Goal: Task Accomplishment & Management: Manage account settings

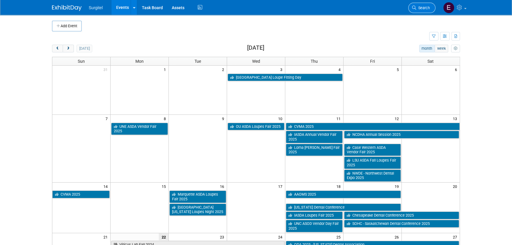
click at [423, 4] on link "Search" at bounding box center [421, 8] width 27 height 10
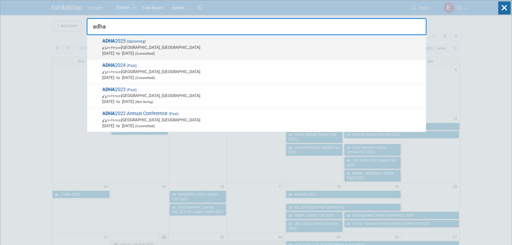
type input "adha"
click at [124, 51] on span "ADHA 2025 (Upcoming) In-Person [GEOGRAPHIC_DATA], [GEOGRAPHIC_DATA] [DATE] to […" at bounding box center [262, 47] width 323 height 18
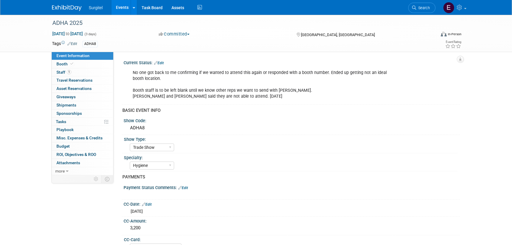
select select "Trade Show"
select select "Hygiene"
select select "SkyMiles - 93008"
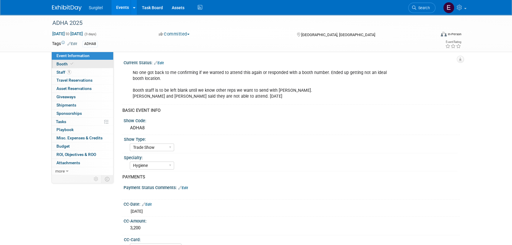
drag, startPoint x: 77, startPoint y: 65, endPoint x: 80, endPoint y: 65, distance: 3.3
click at [77, 65] on link "Booth" at bounding box center [82, 64] width 61 height 8
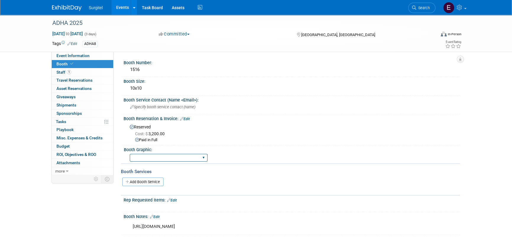
click at [161, 154] on select "Big Island Booth 10x20 Backlit 8' Fabric Popup 10' Light Box 2' Fabric Banner N…" at bounding box center [169, 158] width 78 height 8
select select "8' Fabric Popup"
click at [130, 154] on select "Big Island Booth 10x20 Backlit 8' Fabric Popup 10' Light Box 2' Fabric Banner N…" at bounding box center [169, 158] width 78 height 8
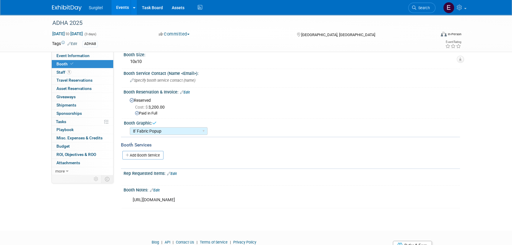
scroll to position [53, 0]
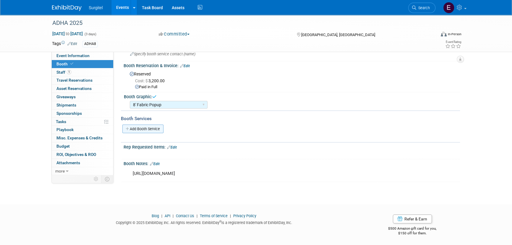
click at [138, 128] on link "Add Booth Service" at bounding box center [142, 128] width 41 height 9
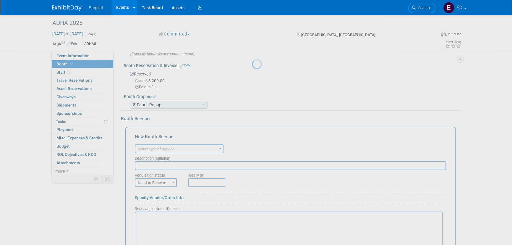
scroll to position [0, 0]
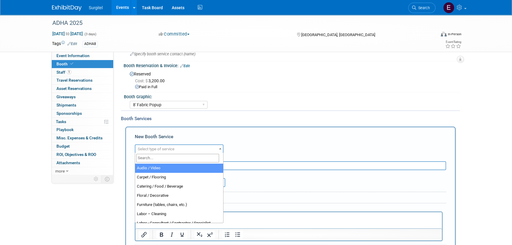
click at [179, 148] on span "Select type of service" at bounding box center [178, 149] width 87 height 8
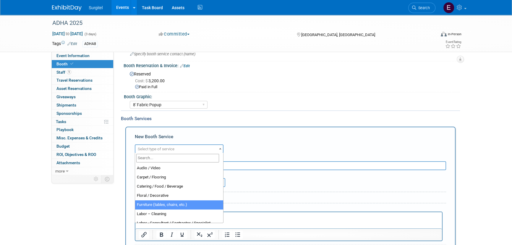
select select "6"
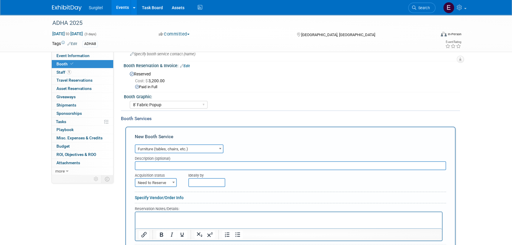
click at [165, 166] on input "text" at bounding box center [290, 165] width 311 height 9
type input "electic, carpet, padding, 2 chairs, 8' table"
click at [159, 179] on span "Need to Reserve" at bounding box center [155, 183] width 41 height 8
select select "2"
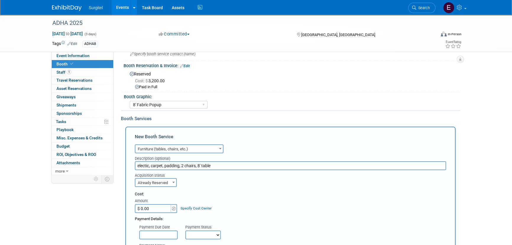
click at [209, 232] on select "Not Paid Yet Partially Paid Paid in Full" at bounding box center [202, 234] width 35 height 9
select select "1"
click at [185, 230] on select "Not Paid Yet Partially Paid Paid in Full" at bounding box center [202, 234] width 35 height 9
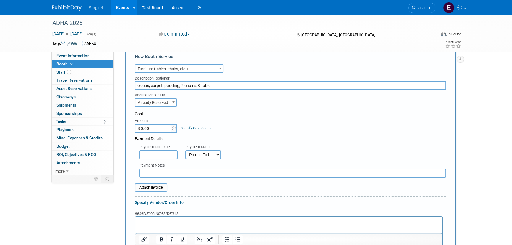
scroll to position [133, 0]
click at [146, 184] on input "file" at bounding box center [131, 187] width 70 height 7
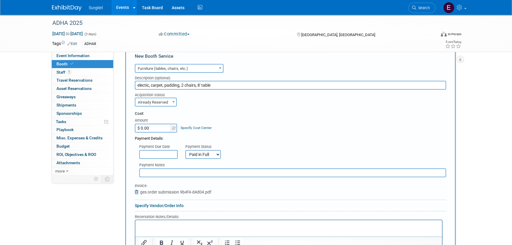
drag, startPoint x: 158, startPoint y: 129, endPoint x: 184, endPoint y: 129, distance: 26.6
click at [158, 129] on input "$ 0.00" at bounding box center [153, 128] width 37 height 9
type input "$ 3,967.50"
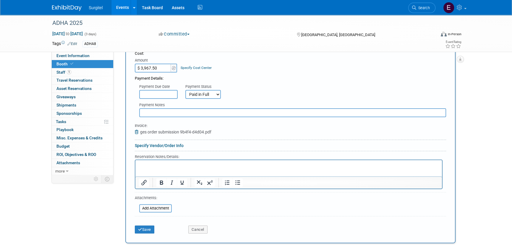
scroll to position [214, 0]
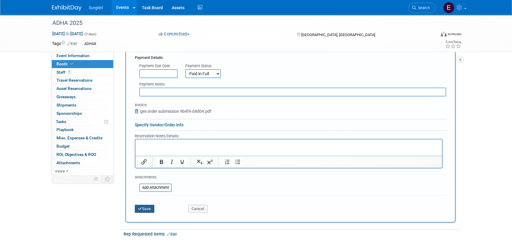
click at [142, 208] on button "Save" at bounding box center [145, 209] width 20 height 8
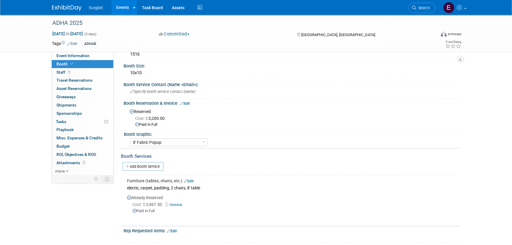
scroll to position [0, 0]
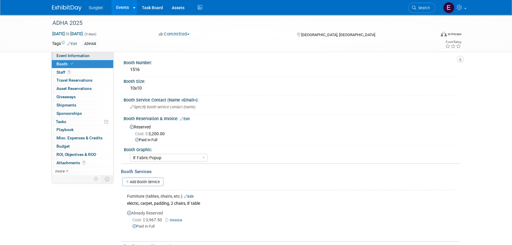
click at [74, 59] on link "Event Information" at bounding box center [82, 56] width 61 height 8
select select "Trade Show"
select select "Hygiene"
select select "SkyMiles - 93008"
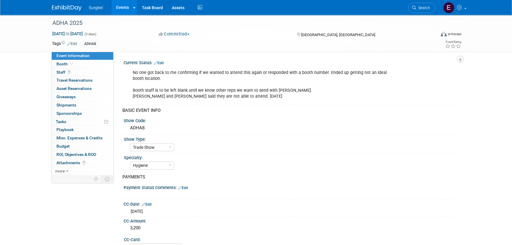
click at [163, 62] on link "Edit" at bounding box center [159, 63] width 10 height 4
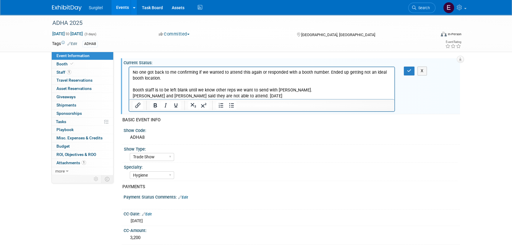
drag, startPoint x: 166, startPoint y: 79, endPoint x: 257, endPoint y: 141, distance: 110.1
click at [129, 69] on html "No one got back to me confirming if we wanted to attend this again or responded…" at bounding box center [261, 83] width 265 height 32
click at [248, 97] on p "No one got back to me confirming if we wanted to attend this again or responded…" at bounding box center [262, 84] width 258 height 30
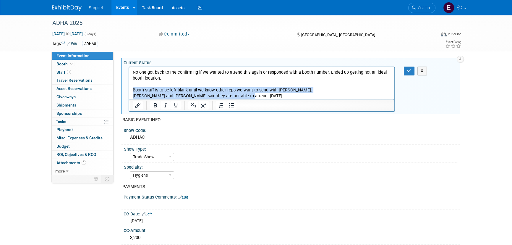
drag, startPoint x: 248, startPoint y: 97, endPoint x: 127, endPoint y: 88, distance: 121.2
click at [129, 88] on html "No one got back to me confirming if we wanted to attend this again or responded…" at bounding box center [261, 83] width 265 height 32
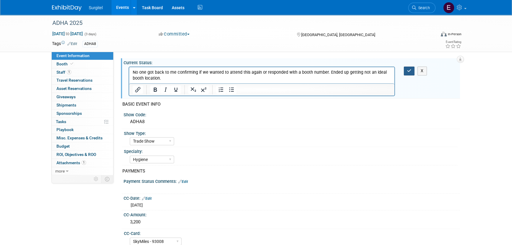
click at [408, 73] on button "button" at bounding box center [409, 71] width 11 height 9
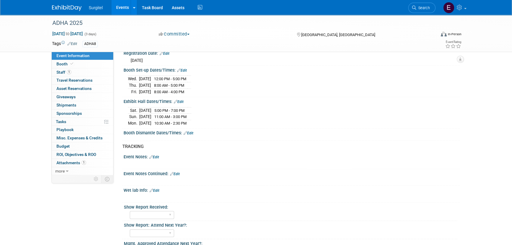
scroll to position [378, 0]
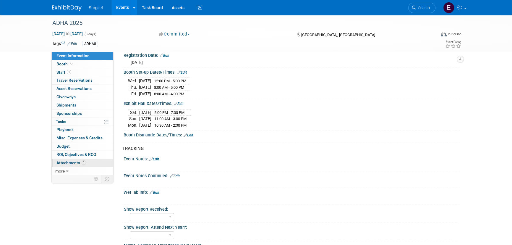
click at [75, 159] on link "1 Attachments 1" at bounding box center [82, 163] width 61 height 8
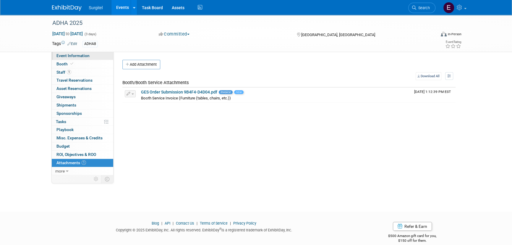
click at [85, 57] on span "Event Information" at bounding box center [72, 55] width 33 height 5
select select "Trade Show"
select select "Hygiene"
select select "SkyMiles - 93008"
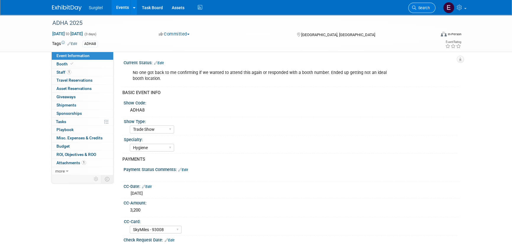
click at [426, 3] on link "Search" at bounding box center [421, 8] width 27 height 10
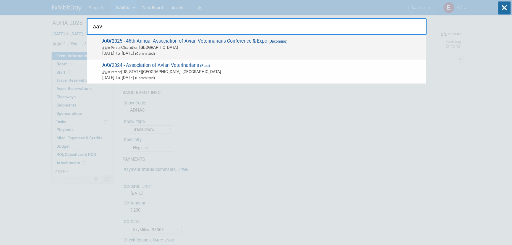
type input "aav"
click at [153, 47] on span "In-Person [PERSON_NAME], [GEOGRAPHIC_DATA]" at bounding box center [262, 47] width 321 height 6
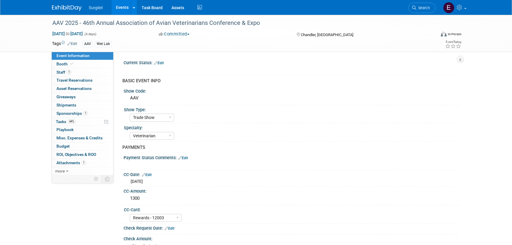
select select "Trade Show"
select select "Veterinarian"
select select "Rewards - 12003"
select select "No"
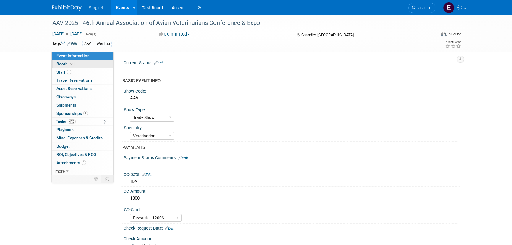
click at [80, 65] on link "Booth" at bounding box center [82, 64] width 61 height 8
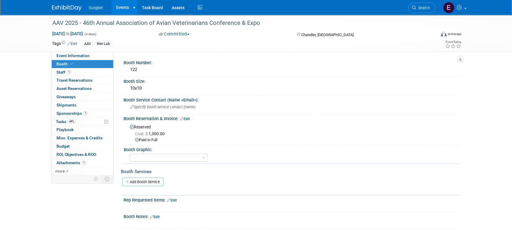
click at [79, 51] on div "AAV 2025 - 46th Annual Association of Avian Veterinarians Conference & Expo Oct…" at bounding box center [256, 33] width 417 height 37
click at [77, 55] on span "Event Information" at bounding box center [72, 55] width 33 height 5
select select "Trade Show"
select select "Veterinarian"
select select "Rewards - 12003"
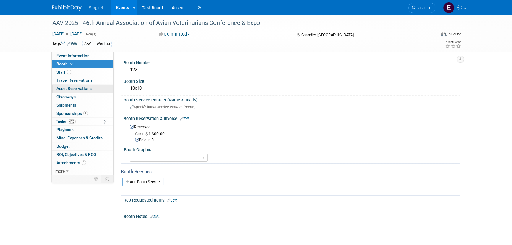
select select "No"
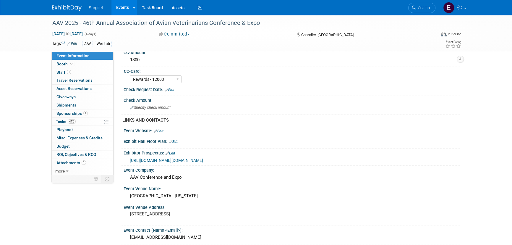
scroll to position [269, 0]
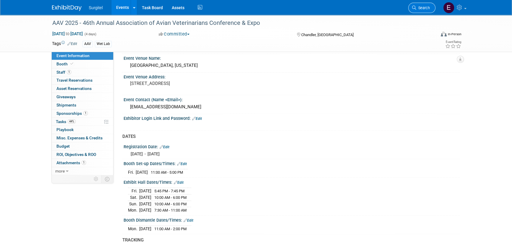
click at [432, 6] on link "Search" at bounding box center [421, 8] width 27 height 10
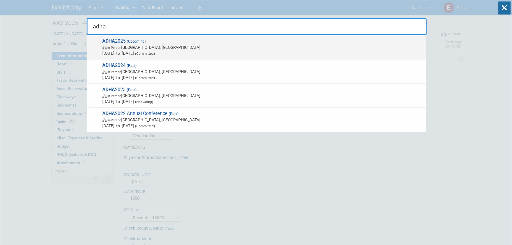
type input "adha"
click at [118, 48] on span "In-Person" at bounding box center [114, 48] width 14 height 4
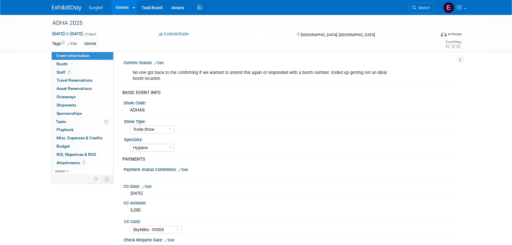
select select "Trade Show"
select select "Hygiene"
select select "SkyMiles - 93008"
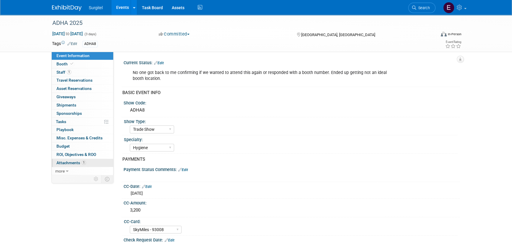
click at [68, 161] on span "Attachments 1" at bounding box center [71, 162] width 30 height 5
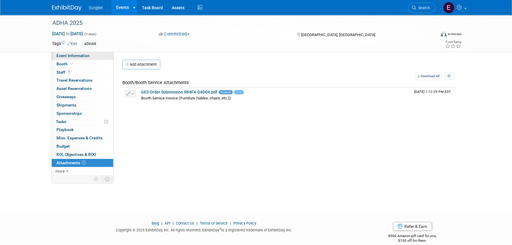
click at [73, 56] on span "Event Information" at bounding box center [72, 55] width 33 height 5
select select "Trade Show"
select select "Hygiene"
select select "SkyMiles - 93008"
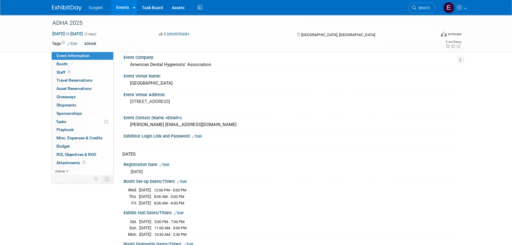
scroll to position [376, 0]
